Goal: Task Accomplishment & Management: Complete application form

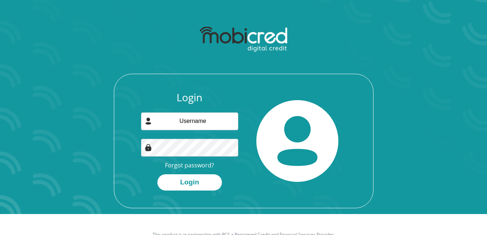
scroll to position [41, 0]
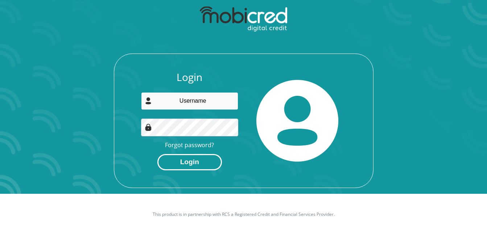
type input "[PERSON_NAME][EMAIL_ADDRESS][DOMAIN_NAME]"
click at [179, 165] on button "Login" at bounding box center [189, 162] width 64 height 16
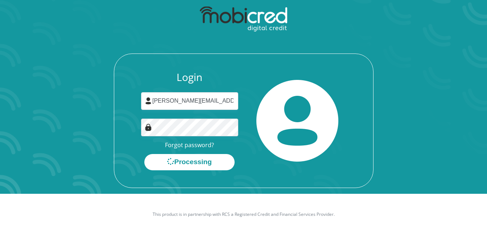
scroll to position [0, 0]
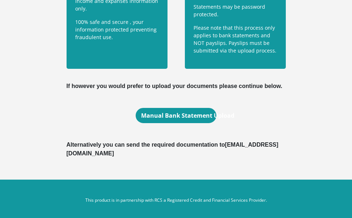
scroll to position [365, 0]
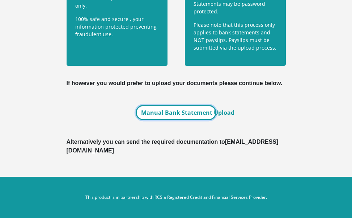
click at [174, 118] on link "Manual Bank Statement Upload" at bounding box center [176, 112] width 81 height 15
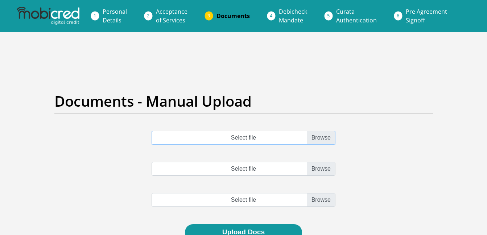
click at [323, 143] on input "Select file" at bounding box center [243, 138] width 184 height 14
type input "C:\fakepath\SBSA_Statement_2025-10-06_3months.pdf"
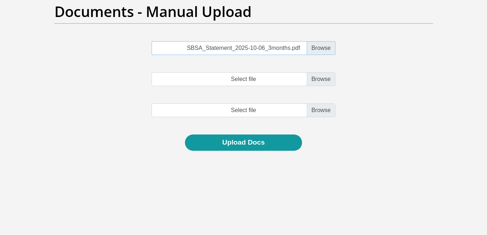
scroll to position [109, 0]
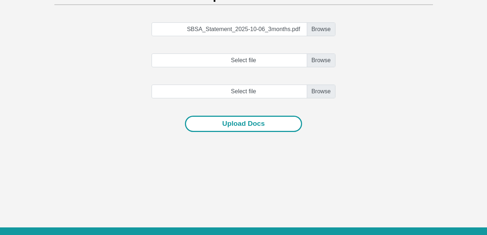
click at [237, 125] on button "Upload Docs" at bounding box center [243, 124] width 117 height 16
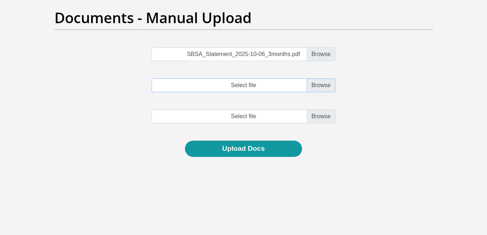
scroll to position [36, 0]
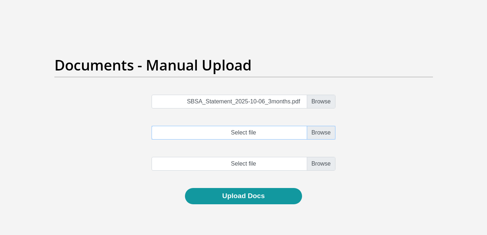
click at [317, 128] on input "Select file" at bounding box center [243, 133] width 184 height 14
type input "C:\fakepath\SBSA_Statement_2025-10-06_3months.pdf"
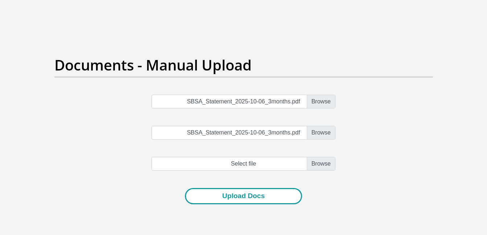
click at [242, 197] on button "Upload Docs" at bounding box center [243, 196] width 117 height 16
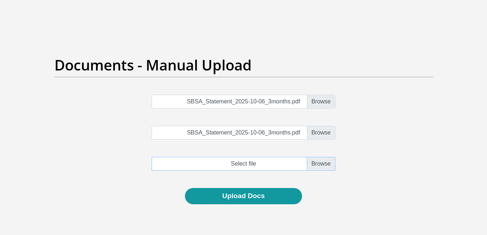
click at [330, 163] on input "file" at bounding box center [243, 164] width 184 height 14
type input "C:\fakepath\SBSA_Statement_2025-10-06_3months.pdf"
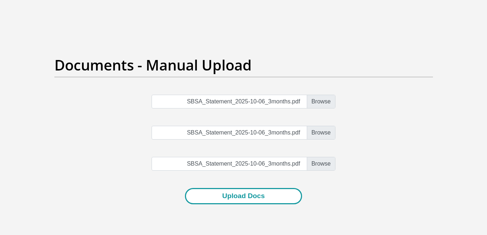
click at [251, 198] on button "Upload Docs" at bounding box center [243, 196] width 117 height 16
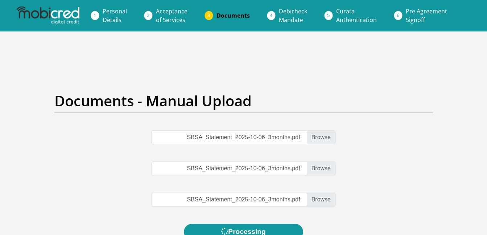
scroll to position [0, 0]
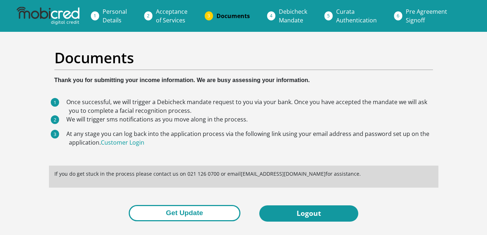
click at [178, 214] on button "Get Update" at bounding box center [185, 213] width 112 height 16
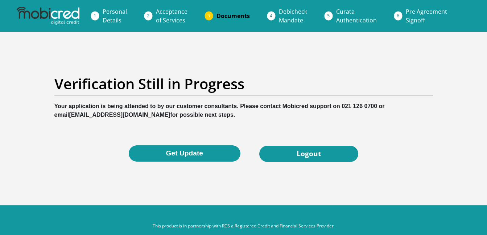
click at [335, 68] on div "Verification Still in Progress Your application is being attended to by our cus…" at bounding box center [243, 119] width 413 height 122
click at [275, 1] on ol "Personal Details Acceptance of Services Documents Debicheck Mandate Curata Auth…" at bounding box center [243, 16] width 487 height 32
click at [279, 10] on span "Debicheck Mandate" at bounding box center [293, 16] width 28 height 17
